Goal: Task Accomplishment & Management: Manage account settings

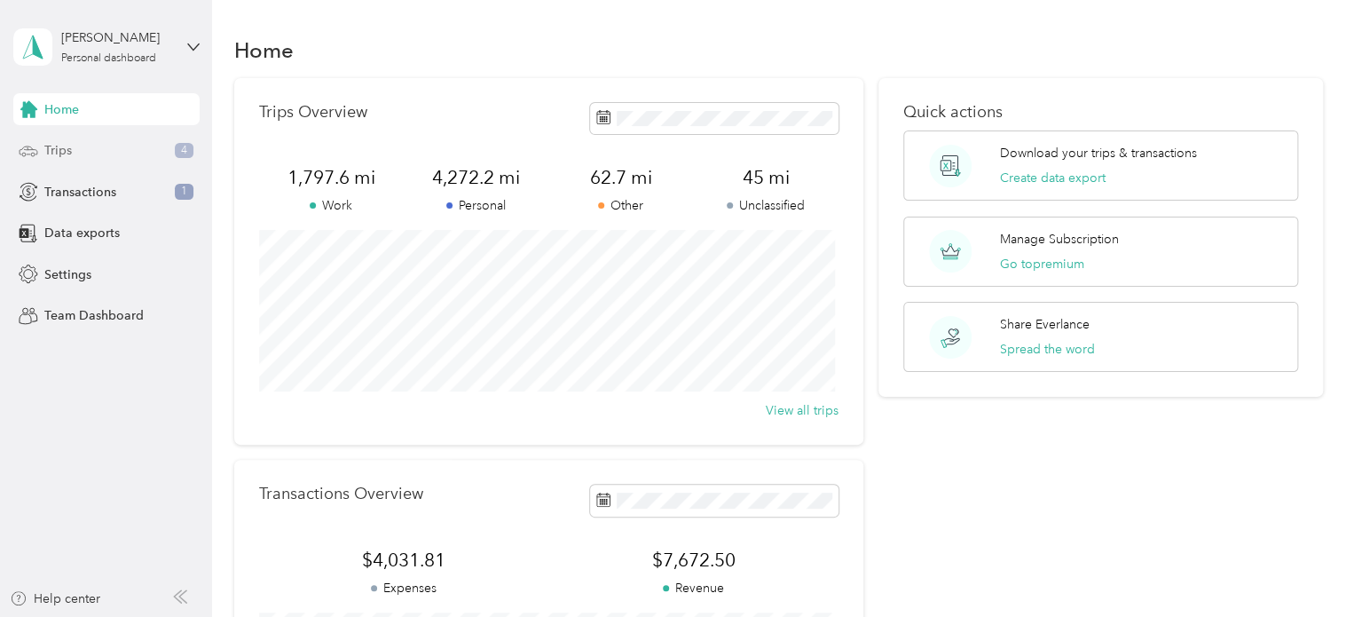
click at [64, 146] on span "Trips" at bounding box center [58, 150] width 28 height 19
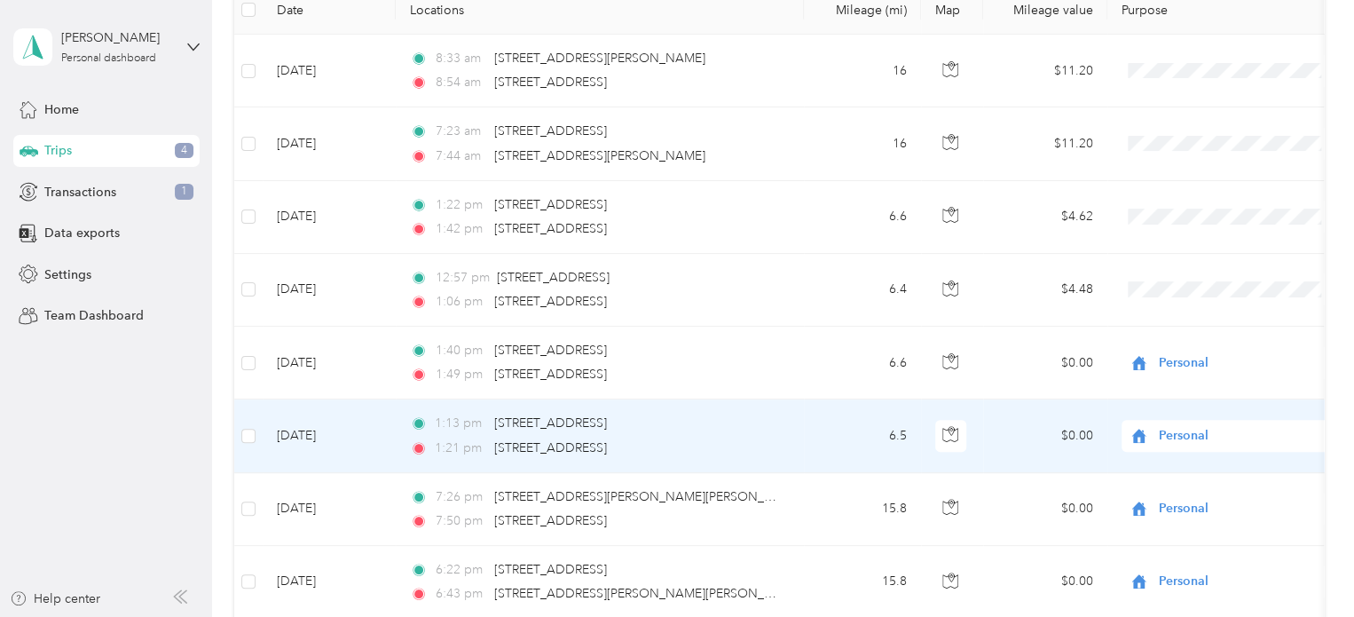
scroll to position [266, 0]
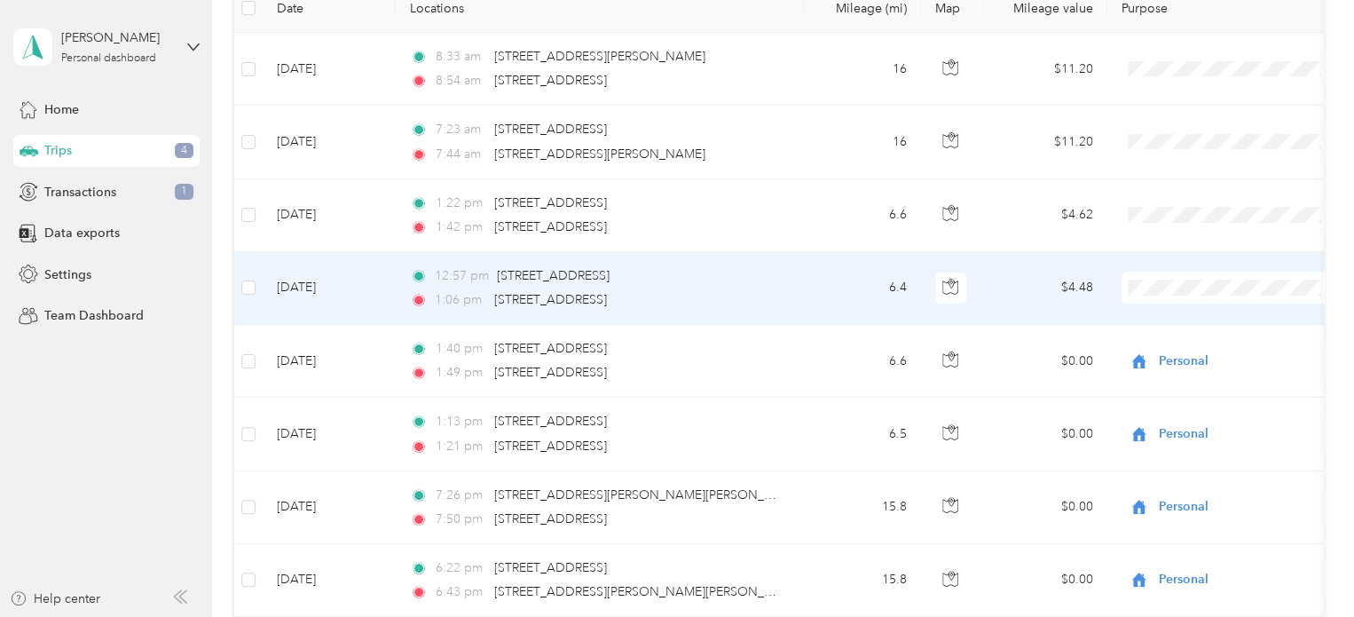
click at [1184, 358] on ol "Work Personal Real Estate Other Charity Medical Moving Commute" at bounding box center [1232, 428] width 220 height 248
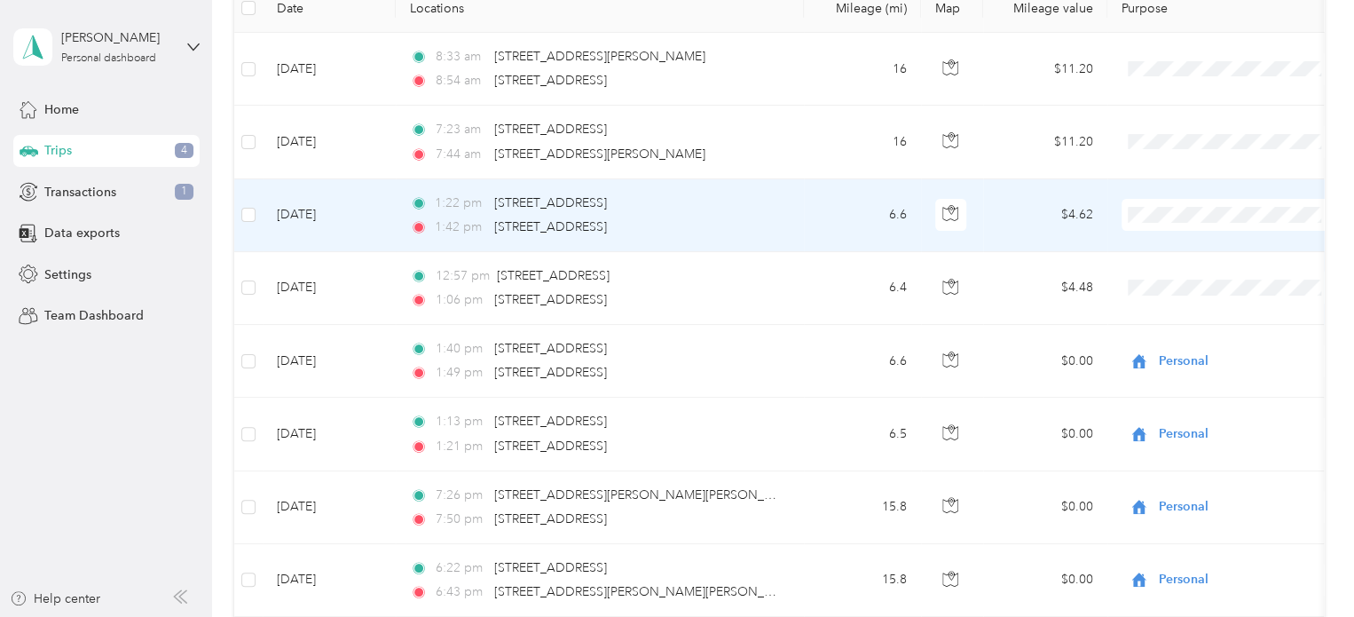
click at [1180, 273] on span "Personal" at bounding box center [1247, 278] width 164 height 19
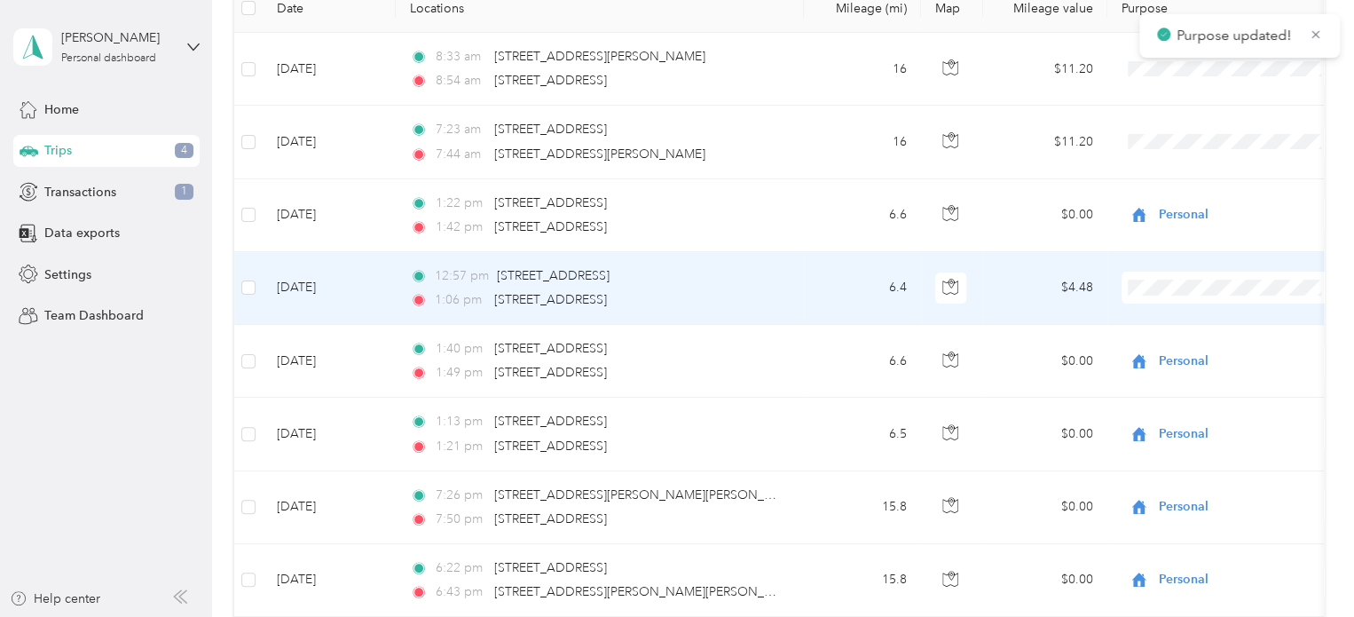
click at [1179, 359] on ol "Work Personal Real Estate Other Charity Medical Moving Commute" at bounding box center [1232, 428] width 220 height 248
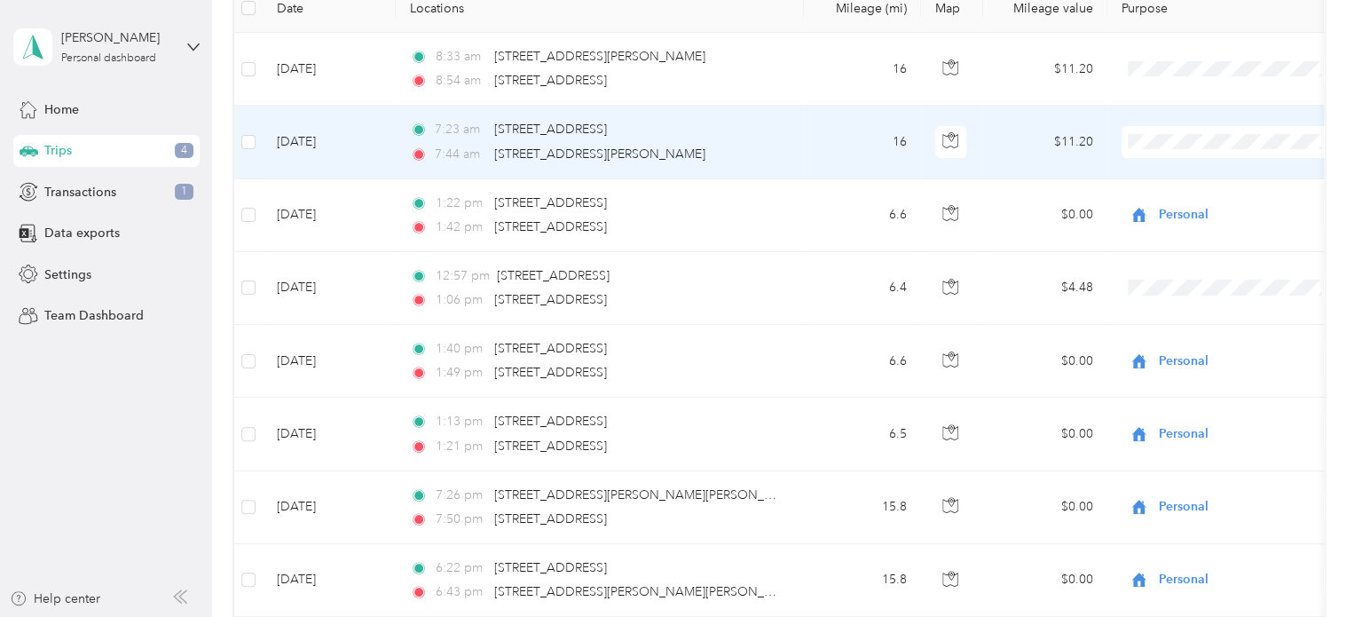
click at [1185, 326] on span "Medical" at bounding box center [1247, 329] width 164 height 19
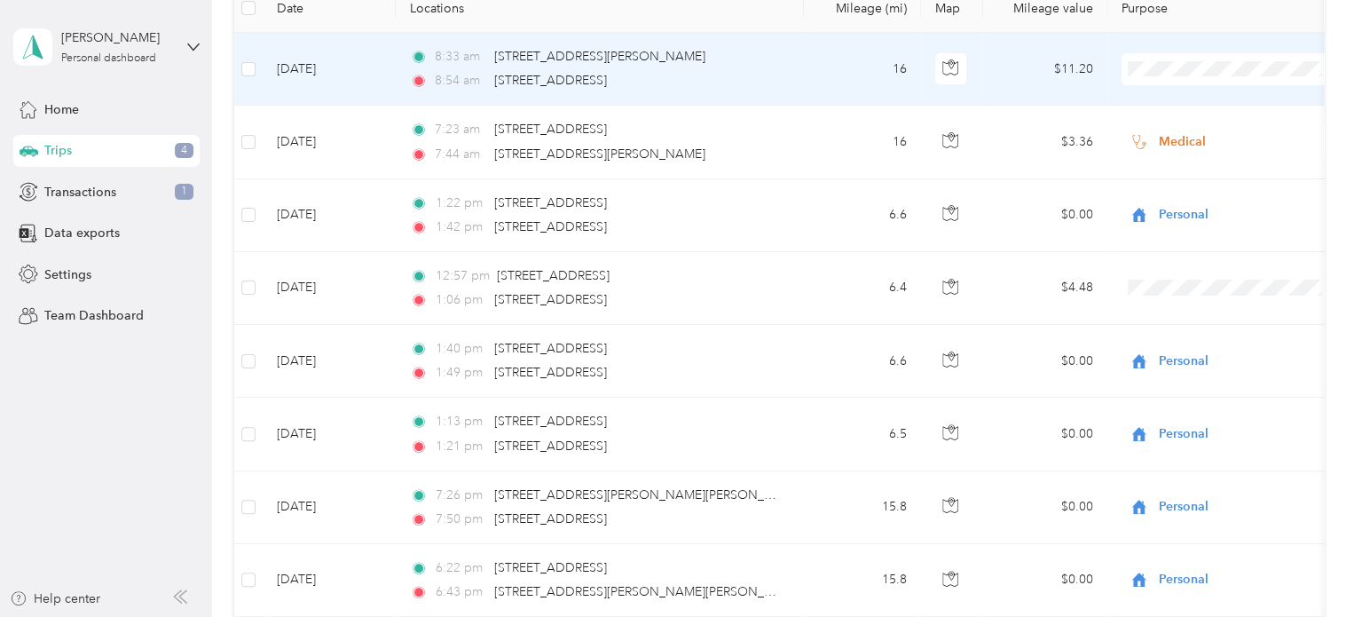
click at [1187, 259] on li "Medical" at bounding box center [1232, 256] width 220 height 31
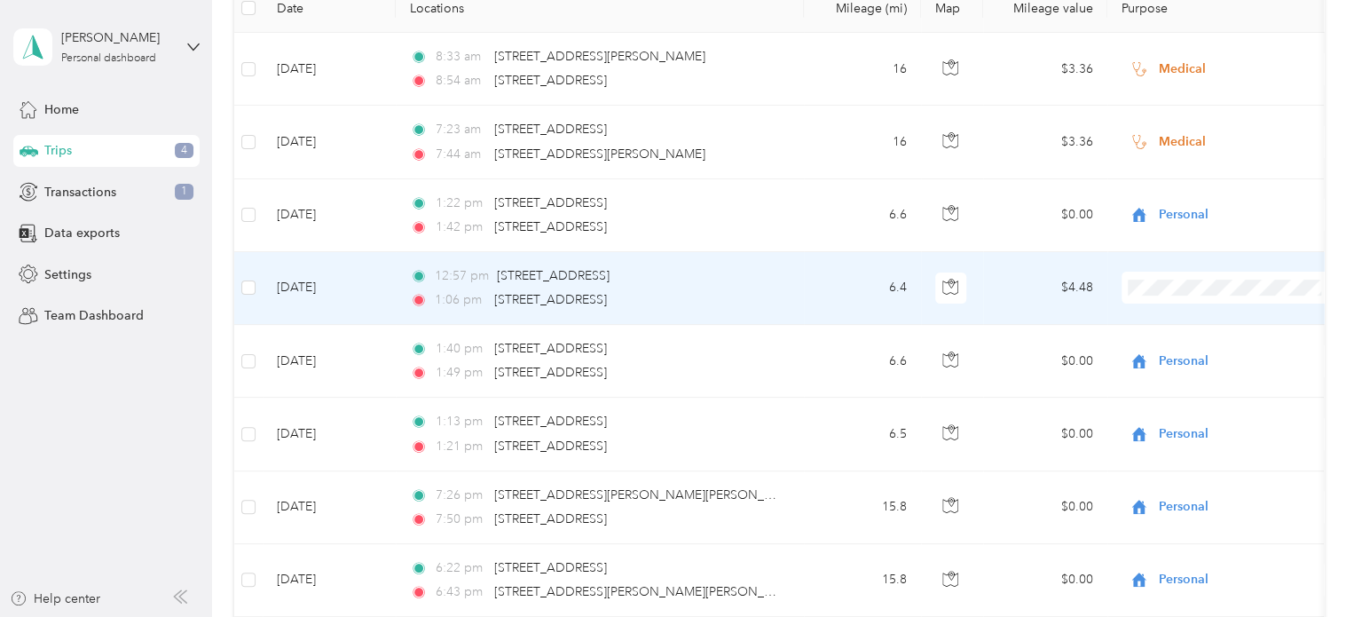
click at [1176, 359] on ol "Work Personal Real Estate Other Charity Medical Moving Commute" at bounding box center [1232, 421] width 220 height 248
click at [1187, 343] on span "Personal" at bounding box center [1247, 341] width 164 height 19
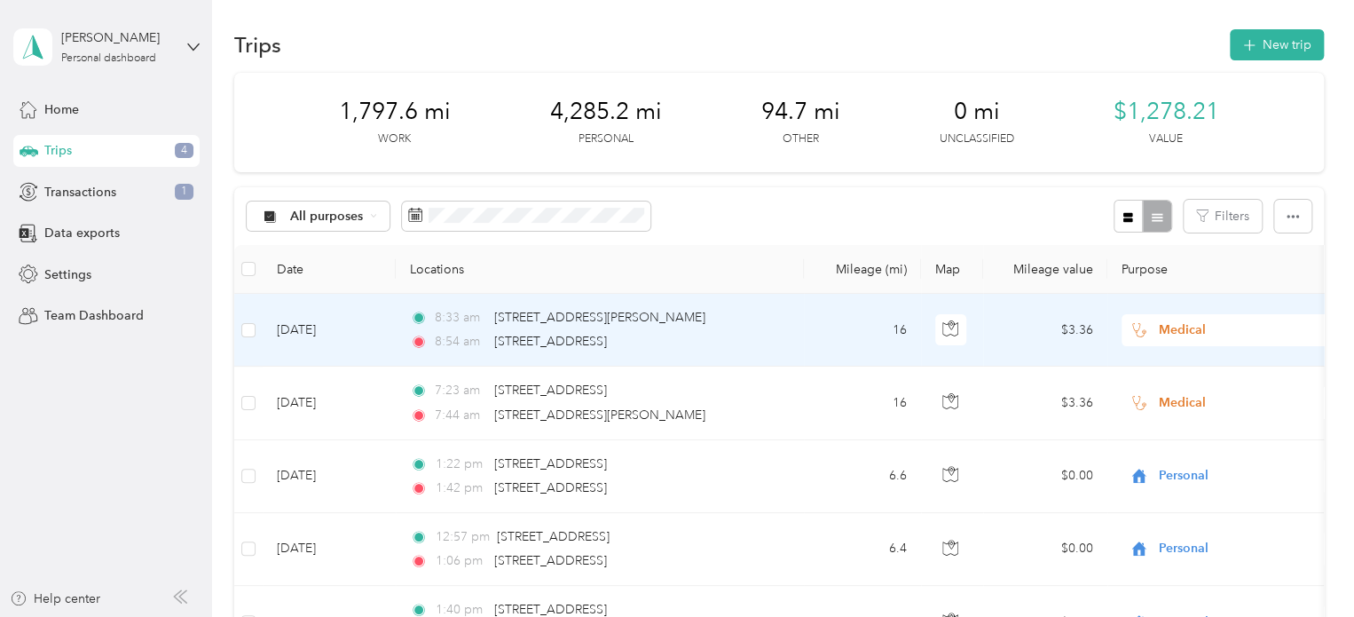
scroll to position [0, 0]
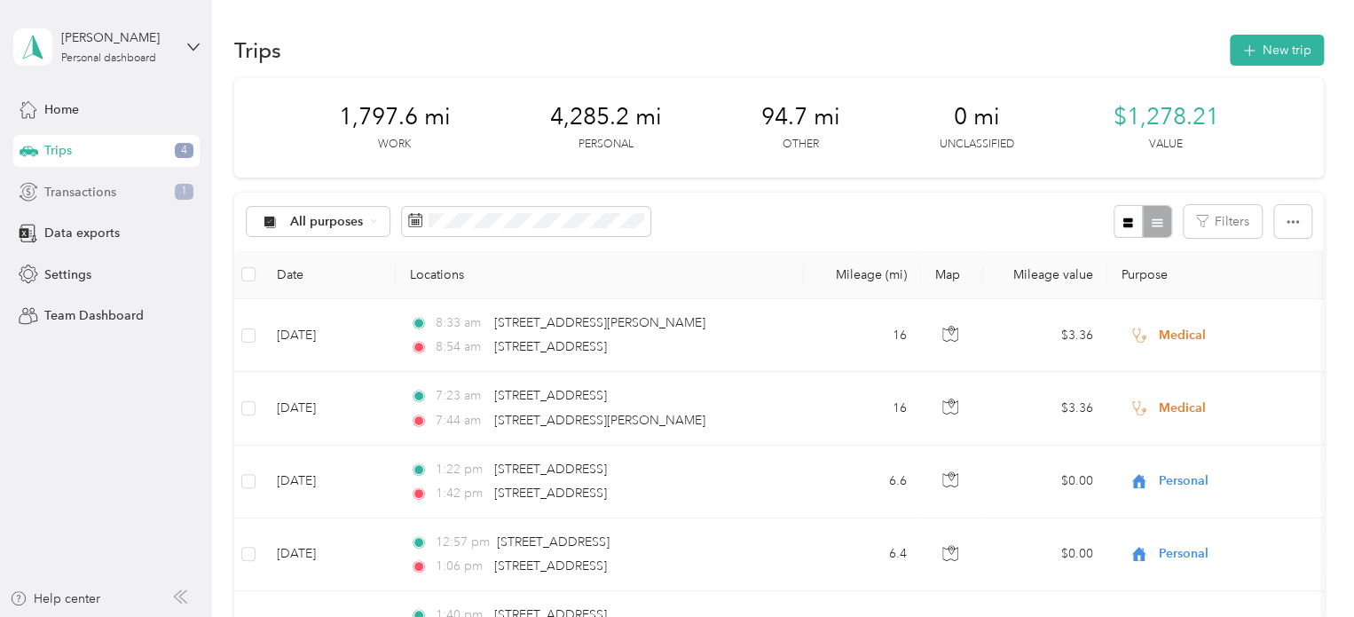
click at [45, 188] on span "Transactions" at bounding box center [80, 192] width 72 height 19
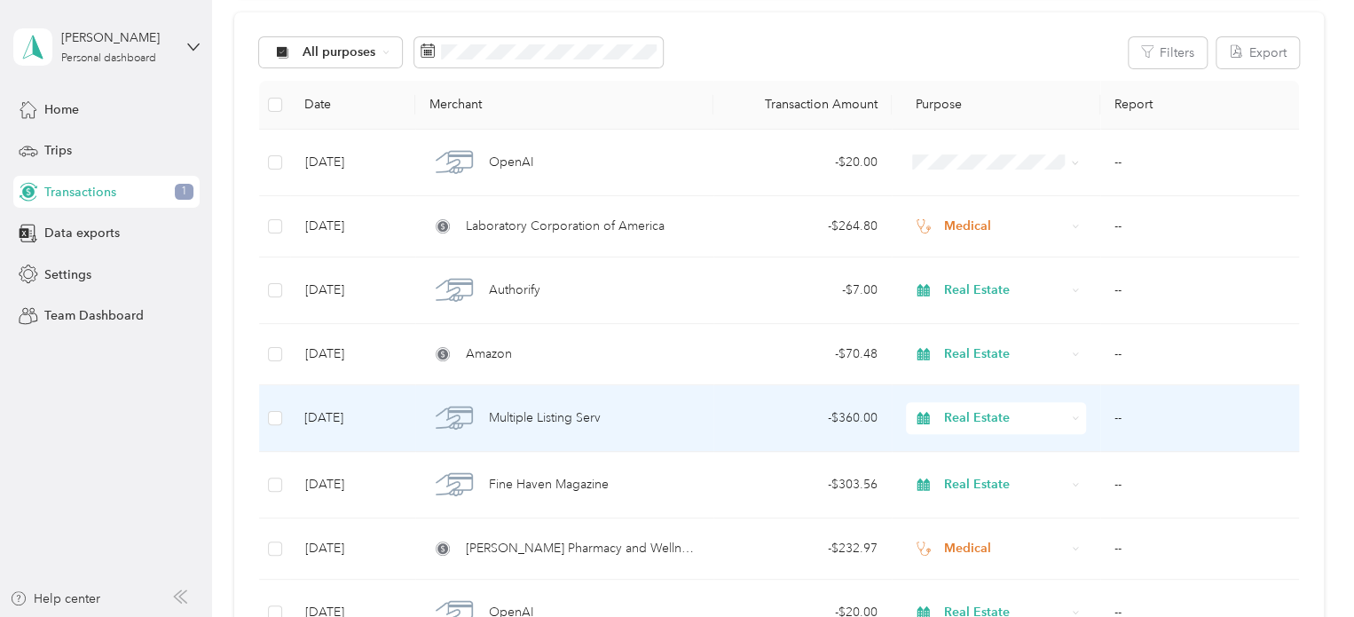
scroll to position [177, 0]
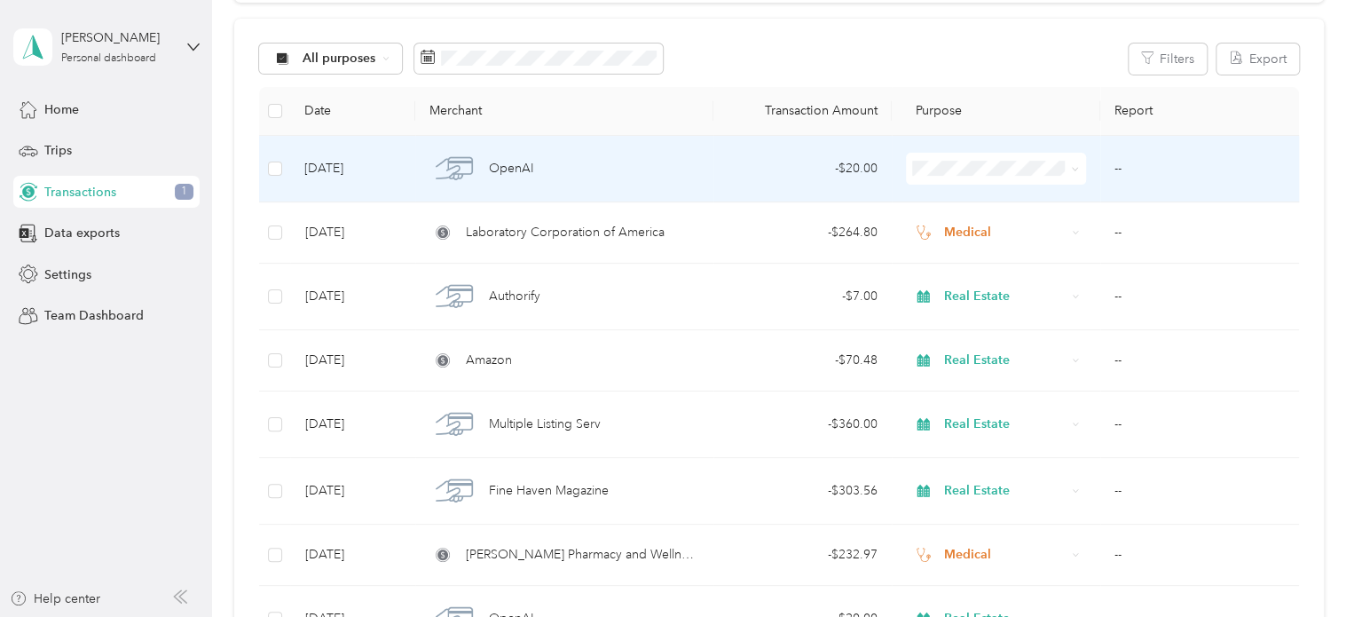
click at [1073, 173] on icon at bounding box center [1075, 169] width 8 height 8
click at [970, 255] on span "Real Estate" at bounding box center [1008, 264] width 122 height 19
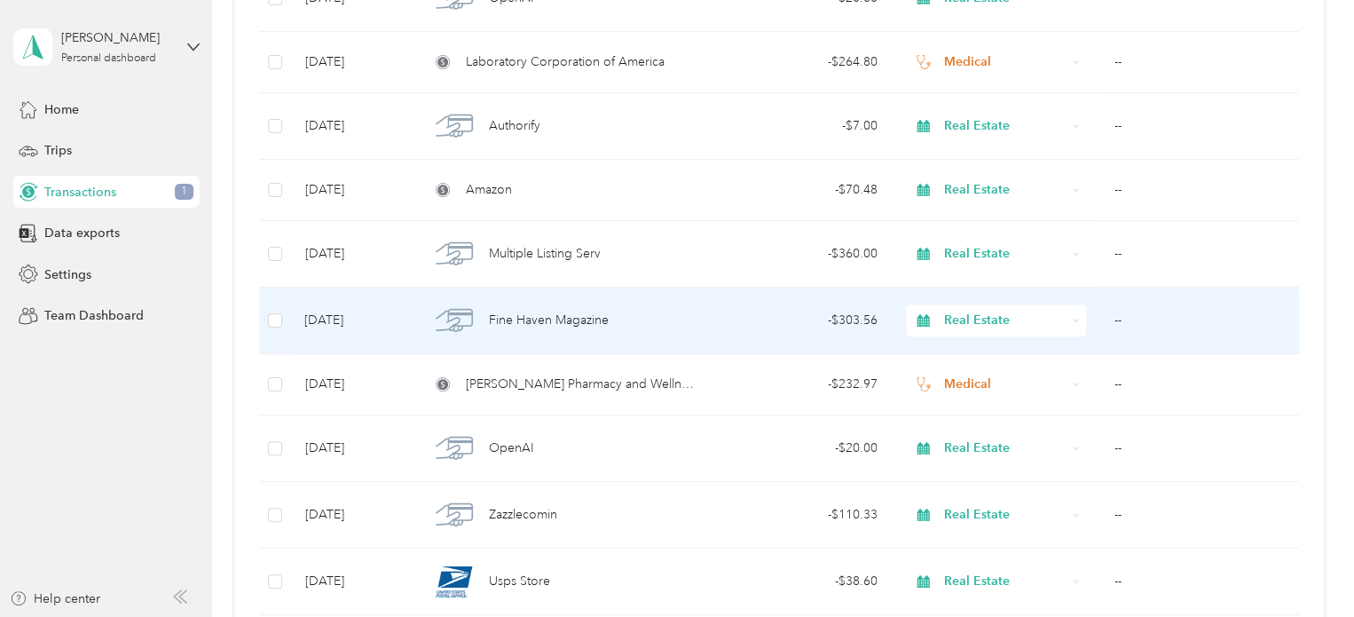
scroll to position [355, 0]
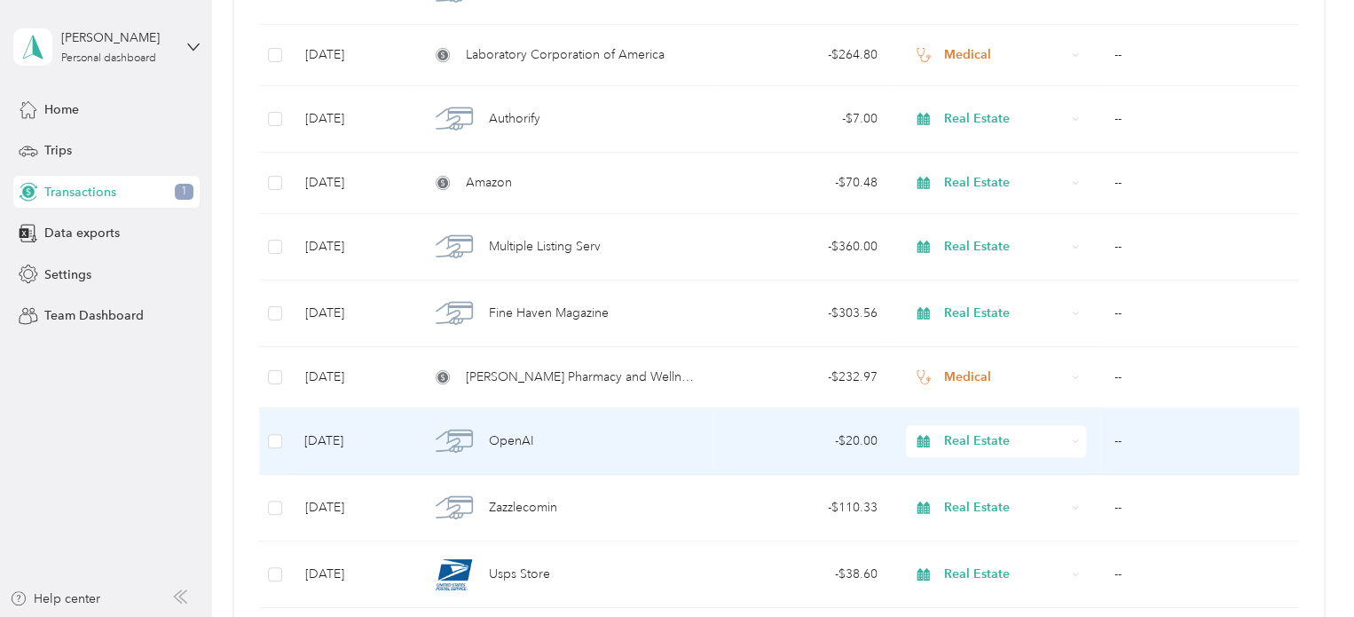
click at [1122, 443] on td "--" at bounding box center [1199, 441] width 199 height 67
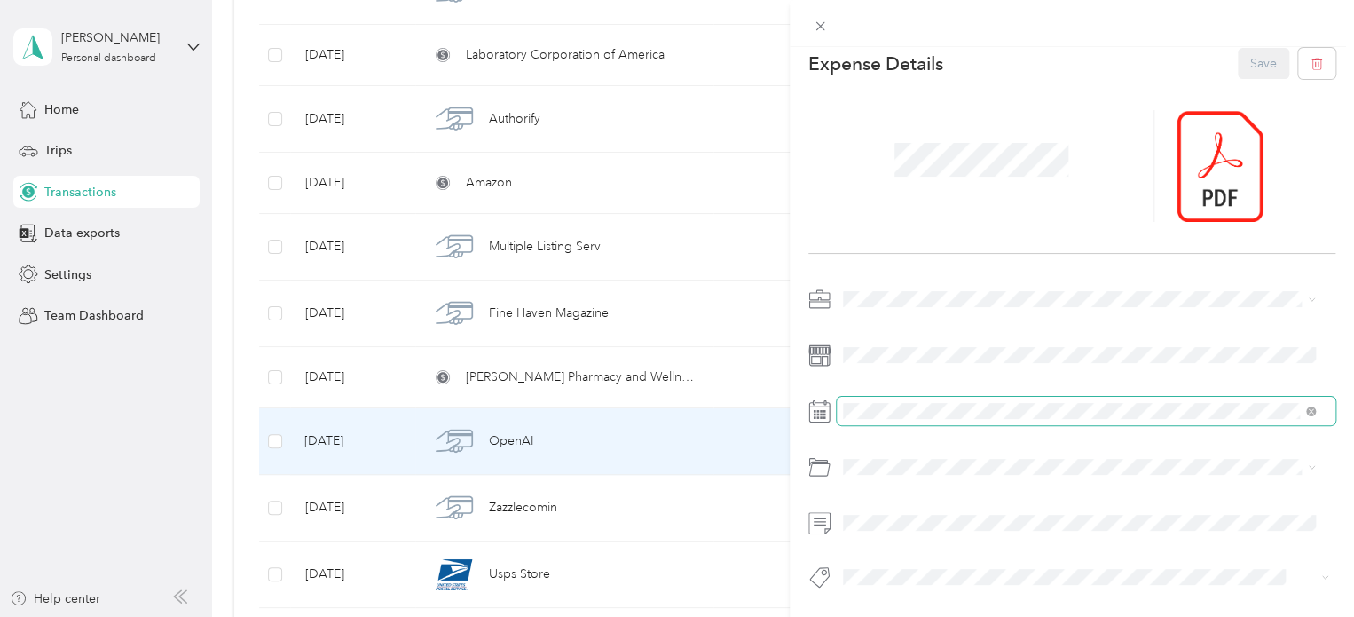
scroll to position [25, 0]
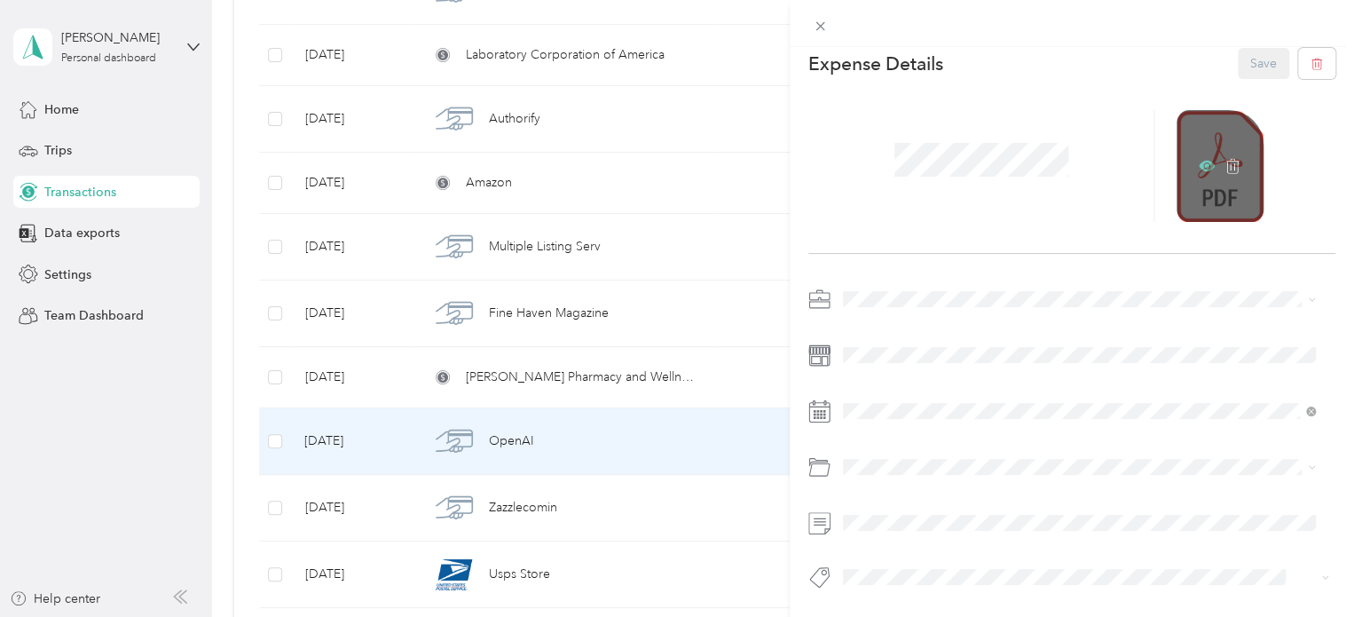
click at [1199, 161] on icon at bounding box center [1207, 166] width 16 height 11
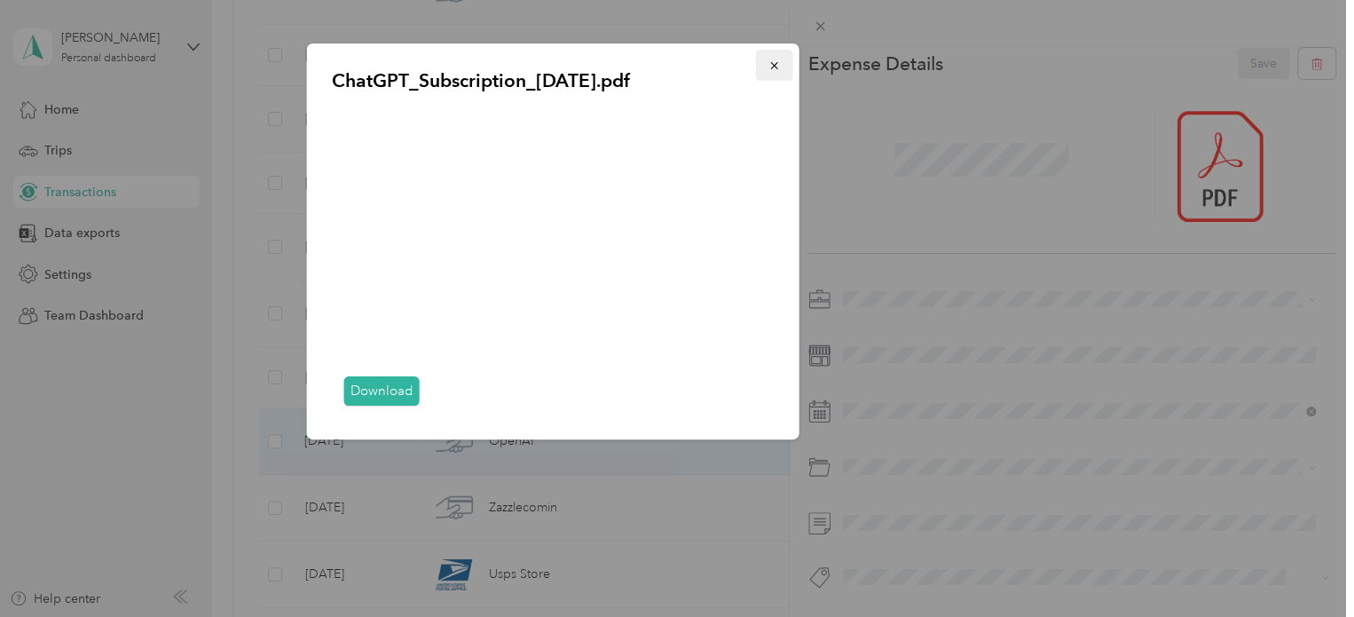
click at [785, 70] on button "button" at bounding box center [774, 65] width 37 height 31
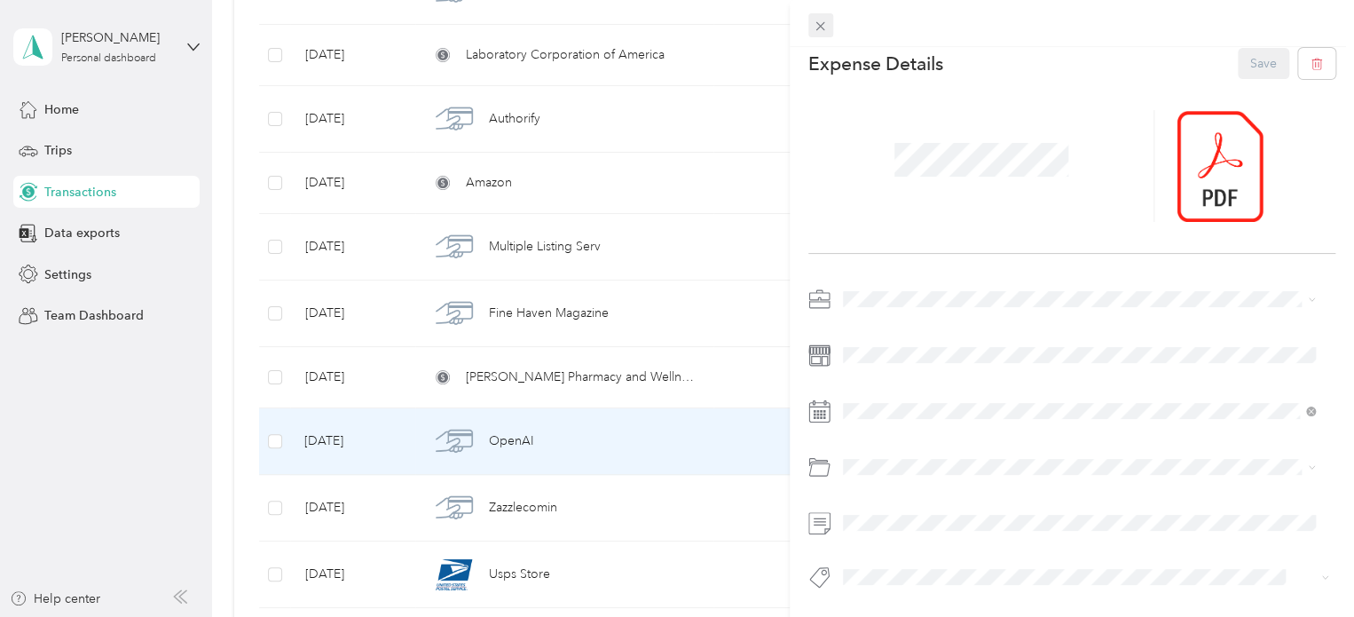
click at [820, 29] on icon at bounding box center [820, 26] width 15 height 15
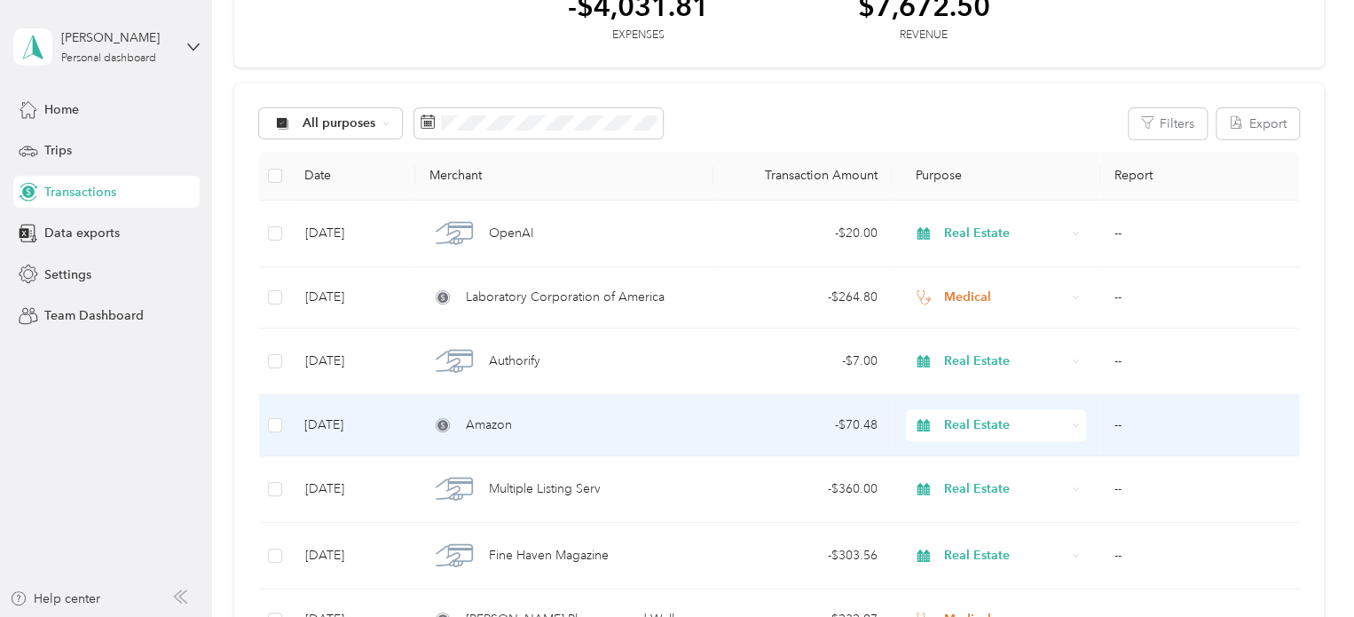
scroll to position [89, 0]
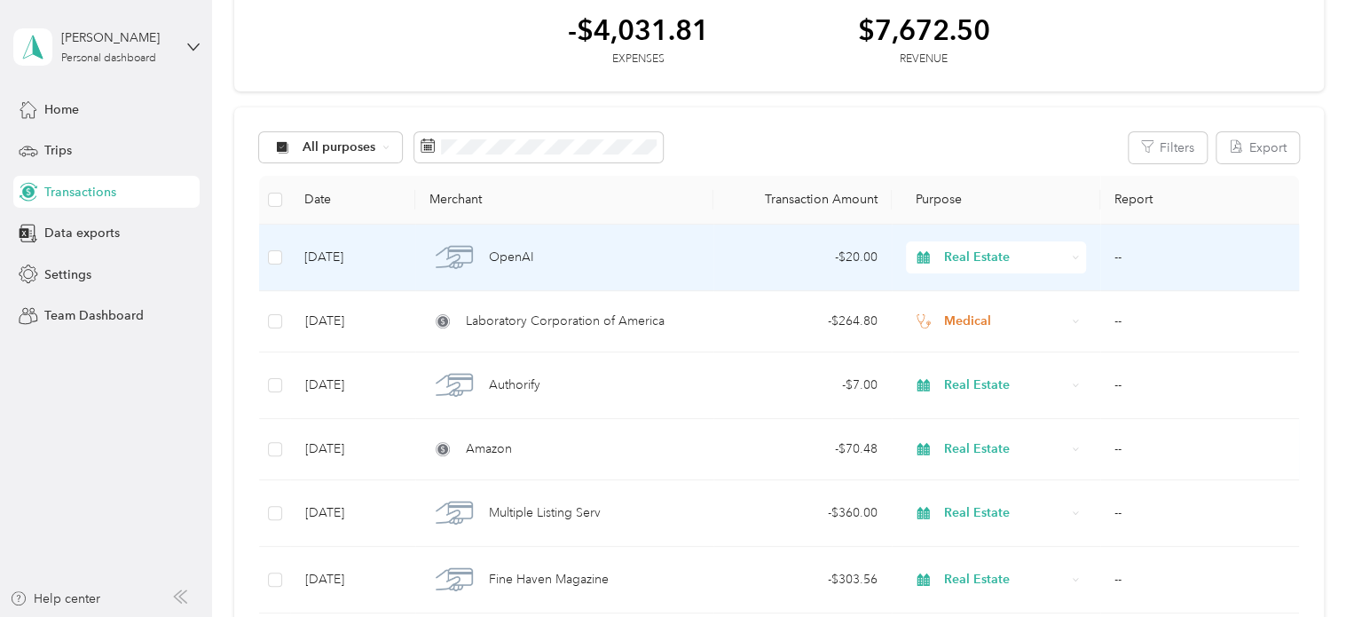
click at [1119, 255] on td "--" at bounding box center [1199, 258] width 199 height 67
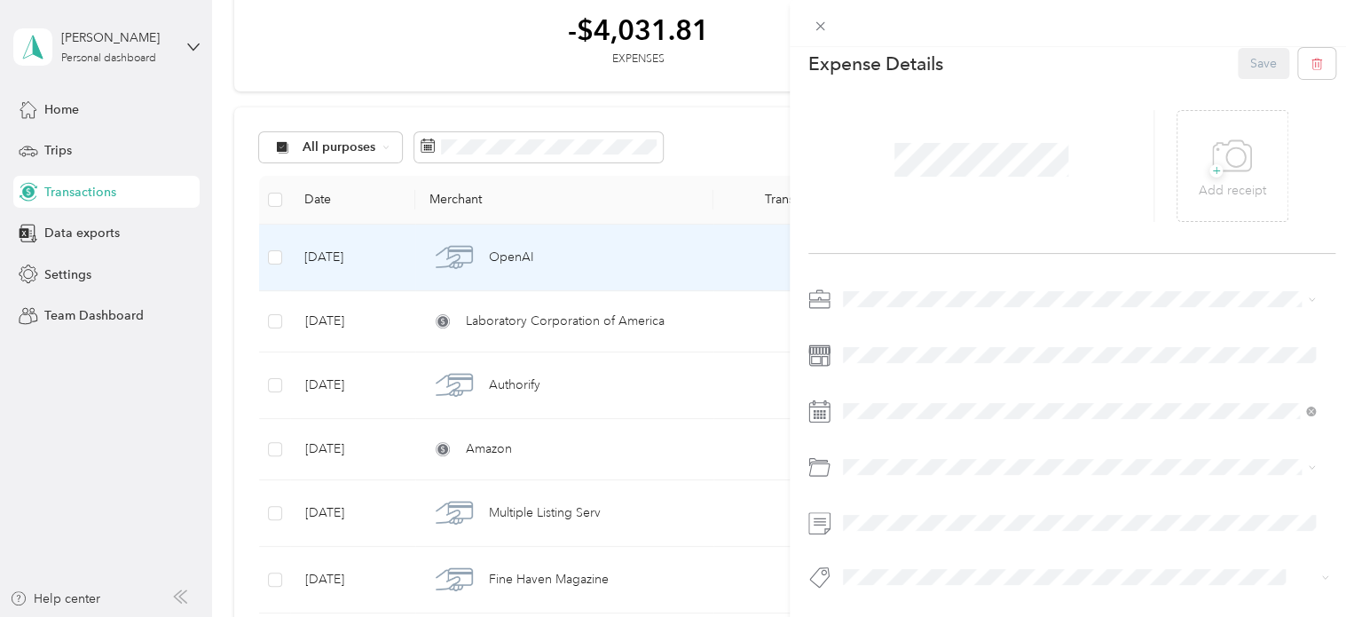
scroll to position [25, 0]
click at [920, 463] on span at bounding box center [1086, 467] width 499 height 28
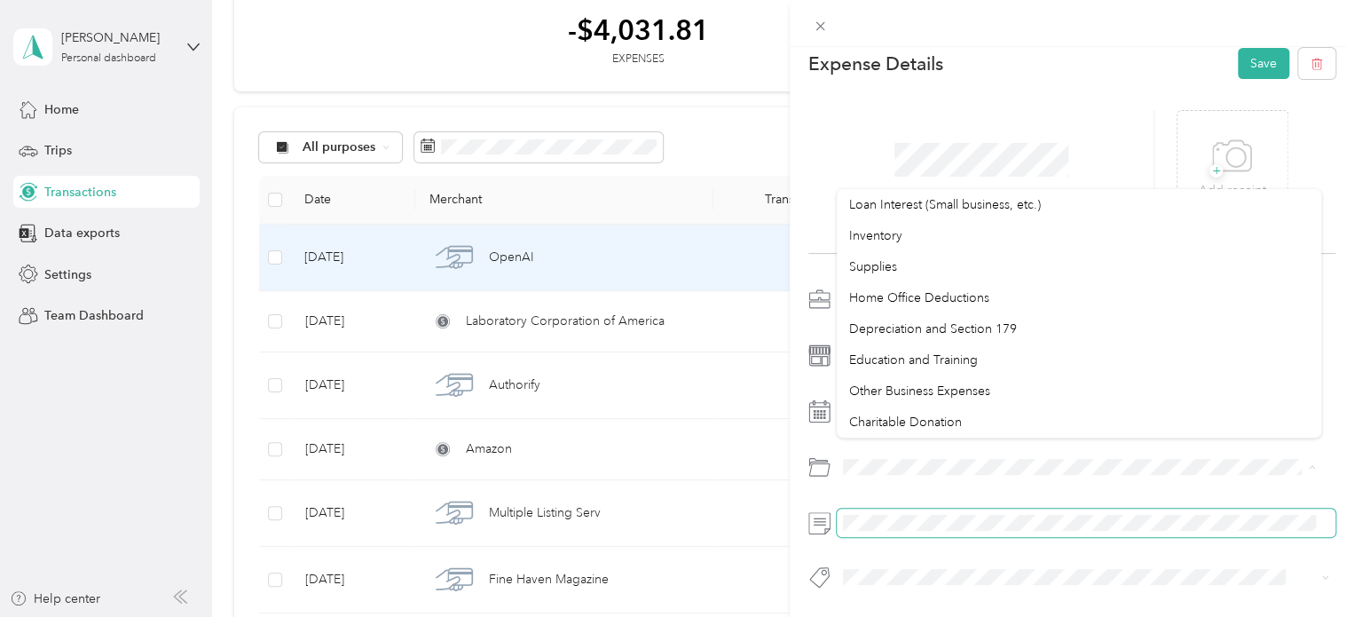
scroll to position [0, 0]
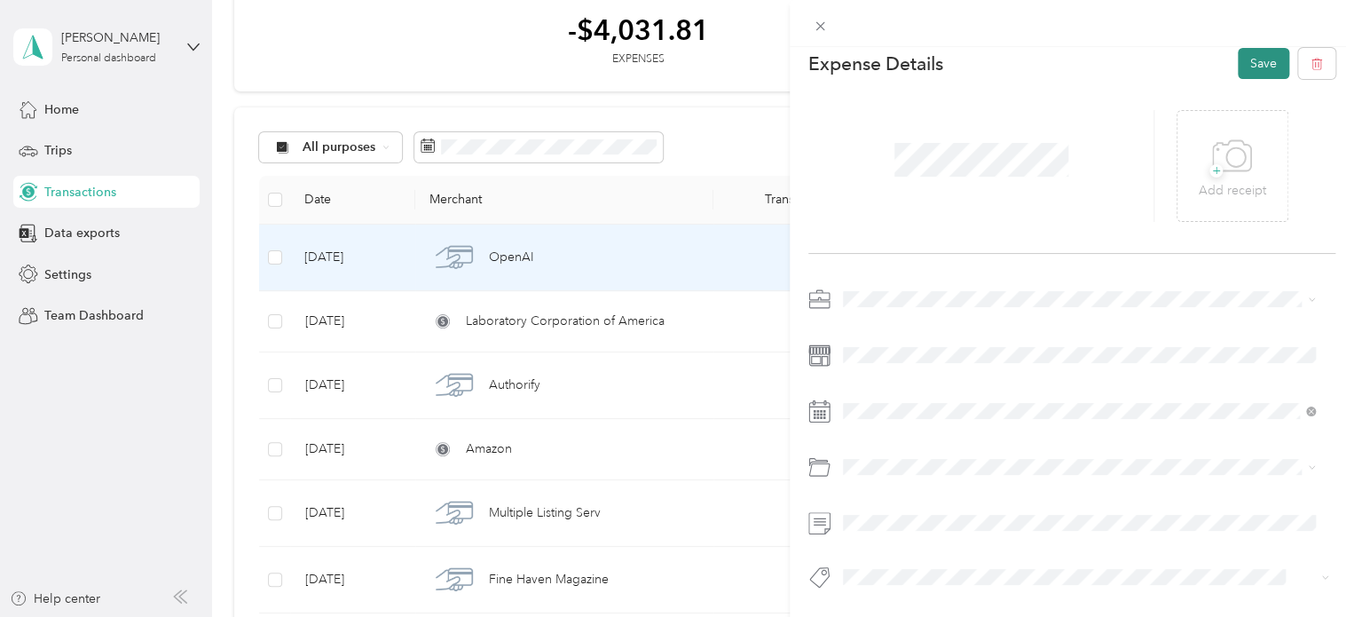
click at [1243, 52] on button "Save" at bounding box center [1263, 63] width 51 height 31
